Goal: Information Seeking & Learning: Learn about a topic

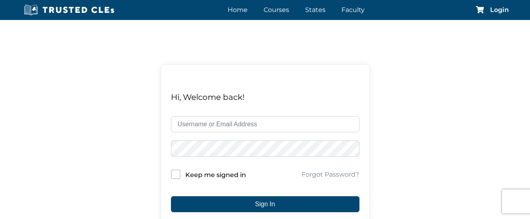
scroll to position [80, 0]
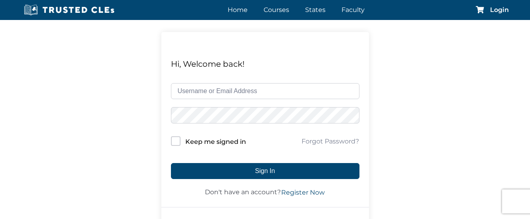
click at [202, 95] on input "text" at bounding box center [265, 91] width 188 height 16
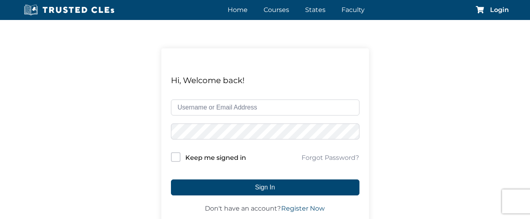
drag, startPoint x: 209, startPoint y: 95, endPoint x: 196, endPoint y: 97, distance: 12.9
click at [196, 99] on input "text" at bounding box center [265, 107] width 188 height 16
type input "gustavo@trusted"
click at [352, 10] on link "Faculty" at bounding box center [352, 10] width 27 height 12
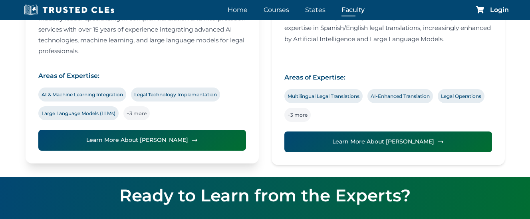
scroll to position [519, 0]
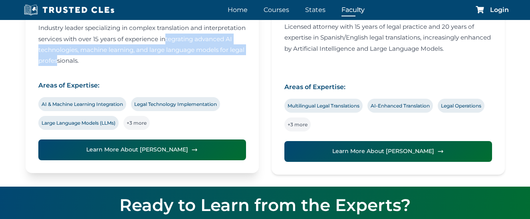
drag, startPoint x: 43, startPoint y: 93, endPoint x: 233, endPoint y: 109, distance: 190.3
click at [233, 70] on p "Industry leader specializing in complex translation and interpretation services…" at bounding box center [142, 43] width 208 height 51
click at [181, 70] on p "Industry leader specializing in complex translation and interpretation services…" at bounding box center [142, 43] width 208 height 51
drag, startPoint x: 215, startPoint y: 109, endPoint x: 64, endPoint y: 100, distance: 151.6
click at [37, 95] on div "Richard Estevez CEO & Founder, Trusted Translations, Inc. | Licensed Attorney I…" at bounding box center [142, 8] width 233 height 329
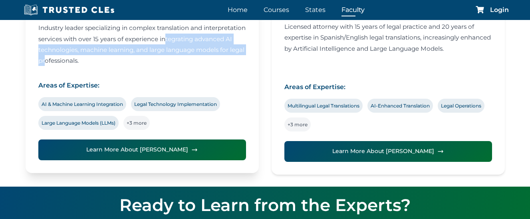
drag, startPoint x: 65, startPoint y: 99, endPoint x: 93, endPoint y: 104, distance: 27.6
click at [93, 70] on p "Industry leader specializing in complex translation and interpretation services…" at bounding box center [142, 43] width 208 height 51
click at [206, 70] on p "Industry leader specializing in complex translation and interpretation services…" at bounding box center [142, 43] width 208 height 51
drag, startPoint x: 218, startPoint y: 107, endPoint x: 42, endPoint y: 94, distance: 176.9
click at [42, 70] on p "Industry leader specializing in complex translation and interpretation services…" at bounding box center [142, 43] width 208 height 51
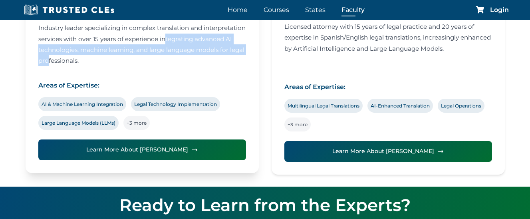
copy p "experience integrating advanced AI technologies, machine learning, and large la…"
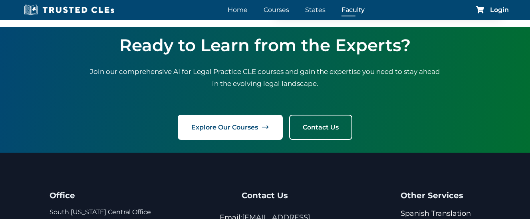
scroll to position [719, 0]
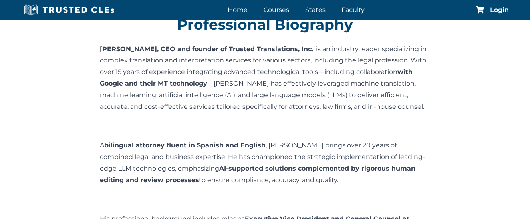
scroll to position [200, 0]
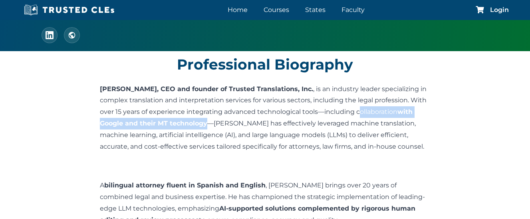
drag, startPoint x: 357, startPoint y: 109, endPoint x: 208, endPoint y: 121, distance: 149.8
click at [208, 121] on p "[PERSON_NAME], CEO and founder of Trusted Translations, Inc. , is an industry l…" at bounding box center [265, 117] width 330 height 77
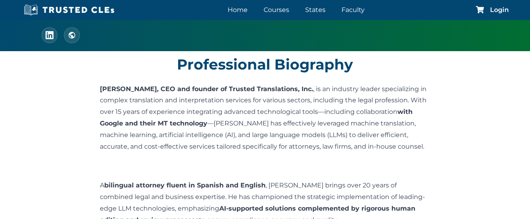
click at [349, 105] on p "[PERSON_NAME], CEO and founder of Trusted Translations, Inc. , is an industry l…" at bounding box center [265, 117] width 330 height 77
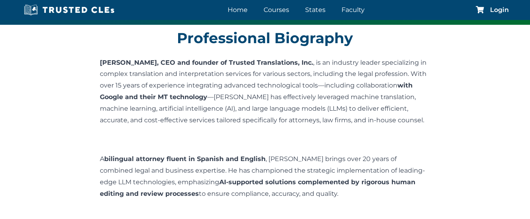
scroll to position [240, 0]
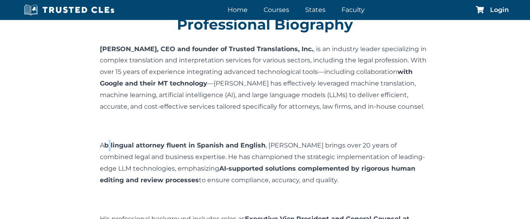
click at [112, 143] on b "bilingual attorney fluent in Spanish and English" at bounding box center [184, 145] width 161 height 8
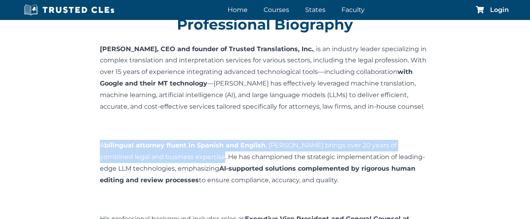
drag, startPoint x: 100, startPoint y: 143, endPoint x: 163, endPoint y: 147, distance: 63.6
click at [176, 154] on p "A bilingual attorney fluent in Spanish and English , [PERSON_NAME] brings over …" at bounding box center [265, 163] width 330 height 54
copy p "A bilingual attorney fluent in Spanish and English , [PERSON_NAME] brings over …"
